Goal: Subscribe to service/newsletter

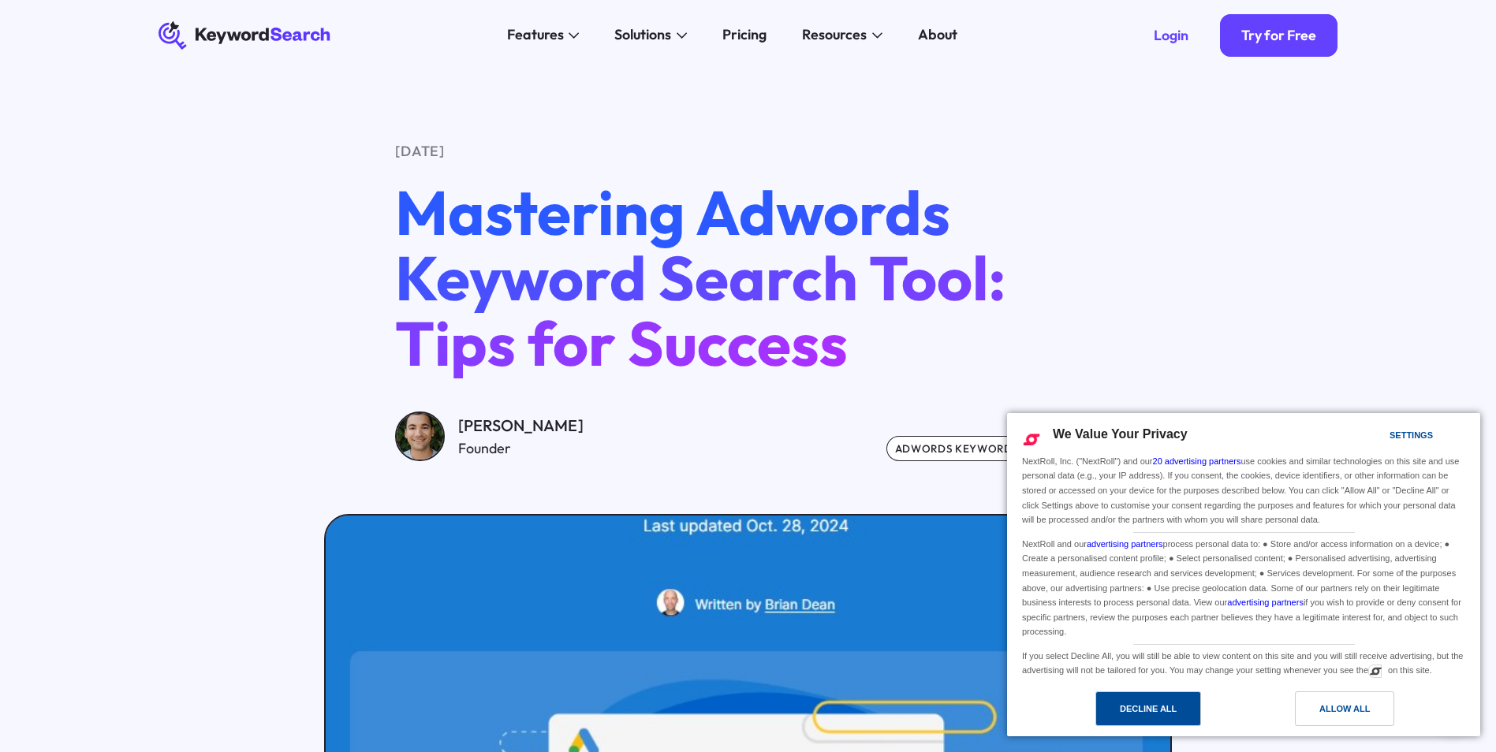
click at [1140, 707] on div "Decline All" at bounding box center [1147, 708] width 57 height 17
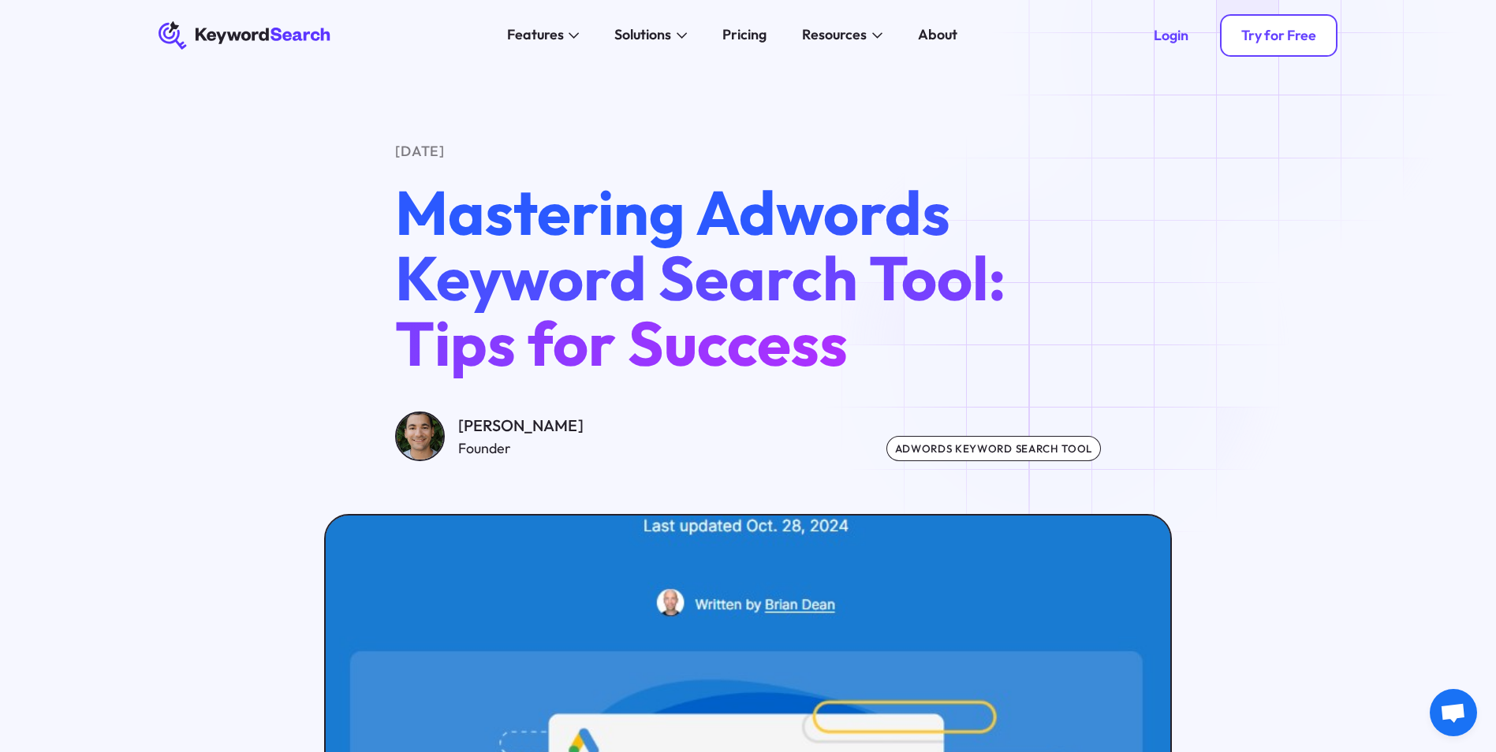
click at [1287, 35] on div "Try for Free" at bounding box center [1278, 35] width 75 height 17
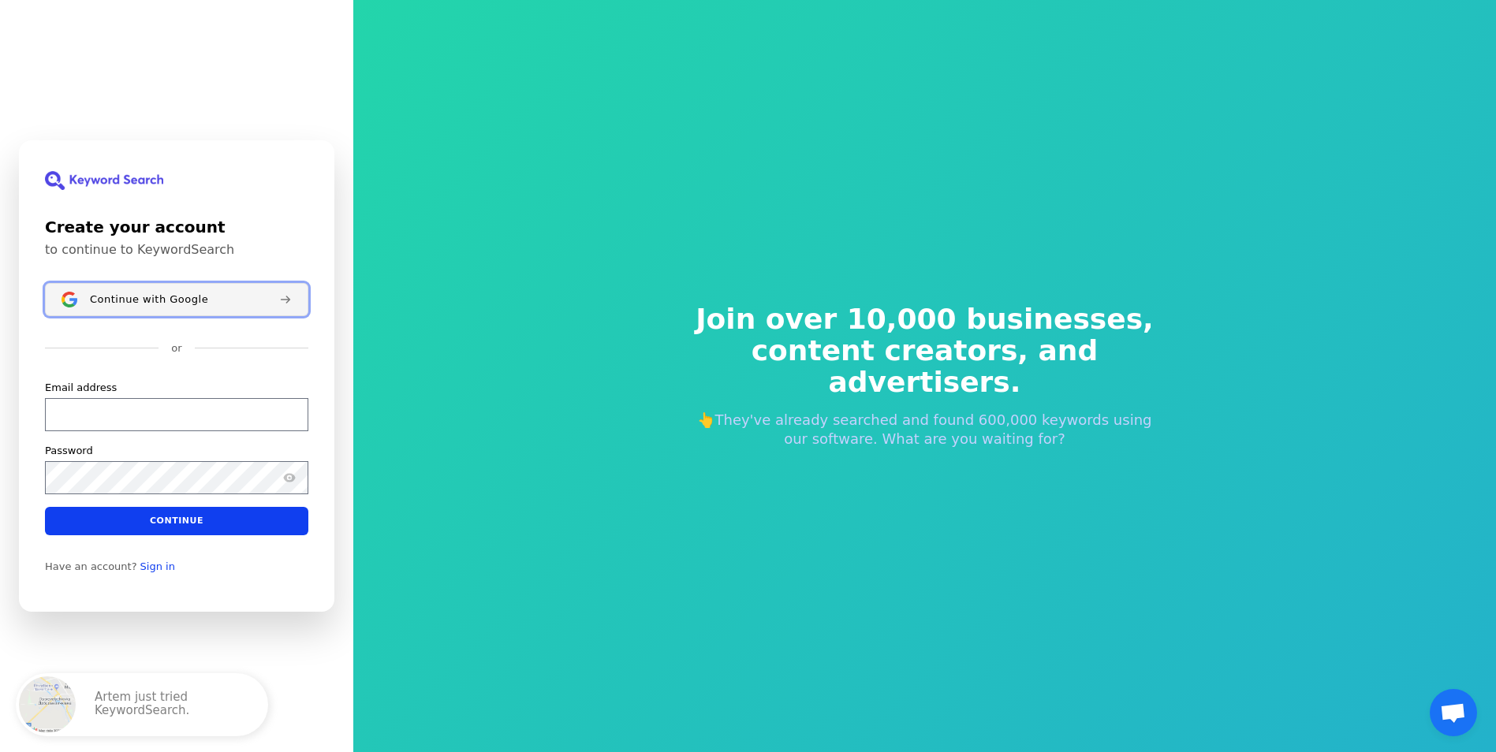
click at [129, 296] on span "Continue with Google" at bounding box center [149, 299] width 118 height 13
